Goal: Information Seeking & Learning: Check status

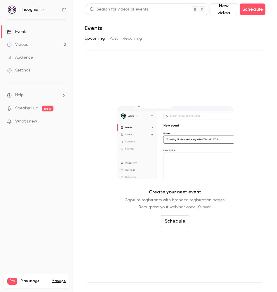
click at [114, 38] on button "Past" at bounding box center [114, 38] width 8 height 9
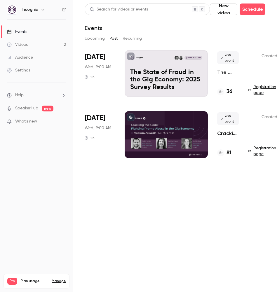
click at [234, 92] on div "36" at bounding box center [228, 92] width 22 height 8
click at [231, 92] on h4 "36" at bounding box center [230, 92] width 6 height 8
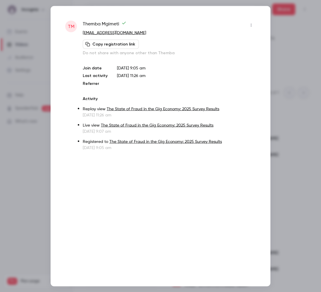
drag, startPoint x: 281, startPoint y: 55, endPoint x: 281, endPoint y: 69, distance: 14.0
click at [281, 55] on div at bounding box center [160, 146] width 321 height 292
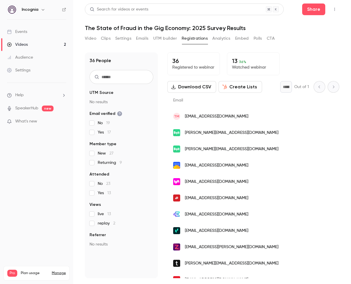
drag, startPoint x: 299, startPoint y: 149, endPoint x: 266, endPoint y: 150, distance: 33.3
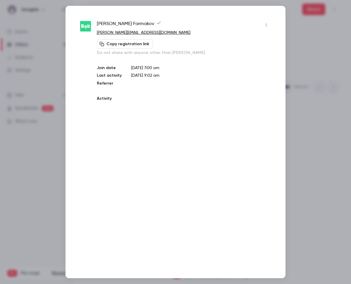
copy div "[PERSON_NAME]"
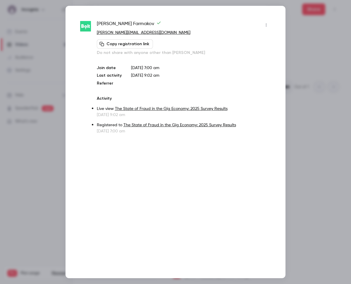
click at [310, 53] on div at bounding box center [175, 142] width 351 height 284
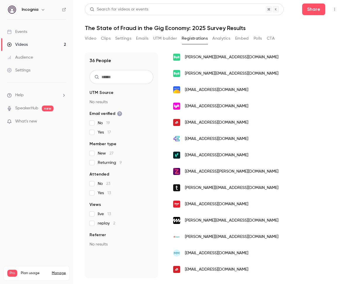
scroll to position [81, 0]
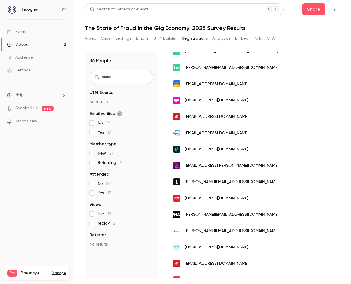
click at [214, 214] on span "[PERSON_NAME][EMAIL_ADDRESS][DOMAIN_NAME]" at bounding box center [231, 215] width 93 height 6
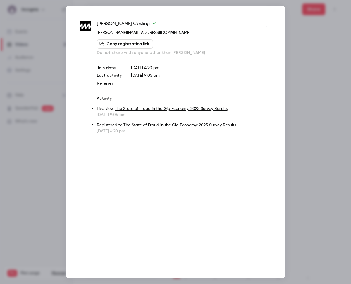
click at [297, 39] on div at bounding box center [175, 142] width 351 height 284
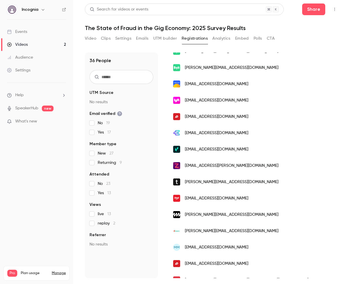
scroll to position [0, 0]
click at [226, 39] on button "Analytics" at bounding box center [221, 38] width 18 height 9
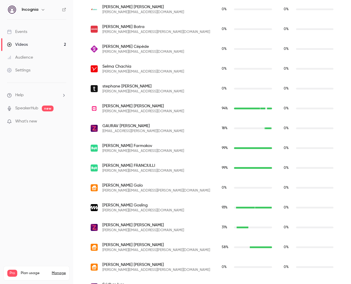
scroll to position [282, 0]
